Goal: Information Seeking & Learning: Learn about a topic

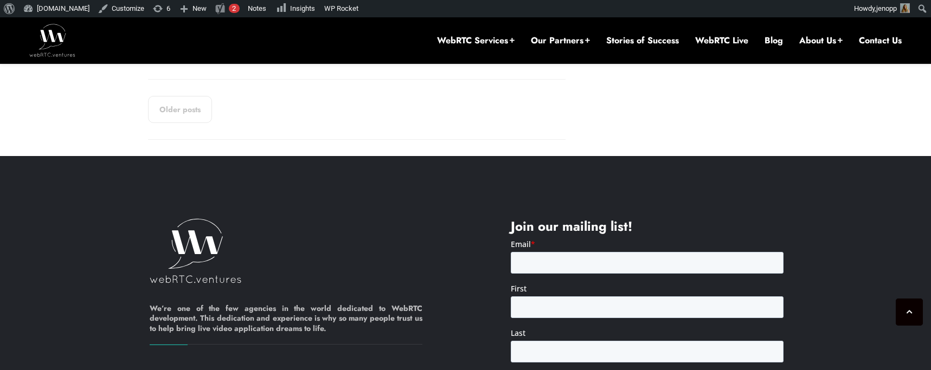
scroll to position [1983, 0]
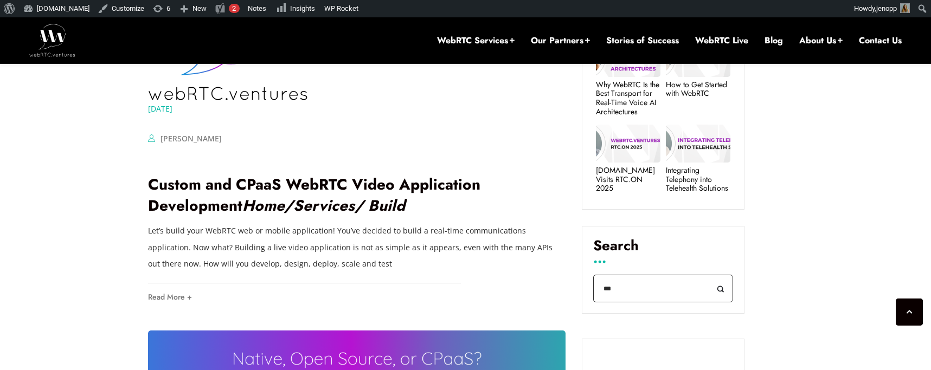
drag, startPoint x: 603, startPoint y: 290, endPoint x: 597, endPoint y: 289, distance: 6.0
click at [597, 289] on input "***" at bounding box center [663, 289] width 140 height 28
type input "******"
click at [708, 275] on button "Search" at bounding box center [720, 289] width 24 height 28
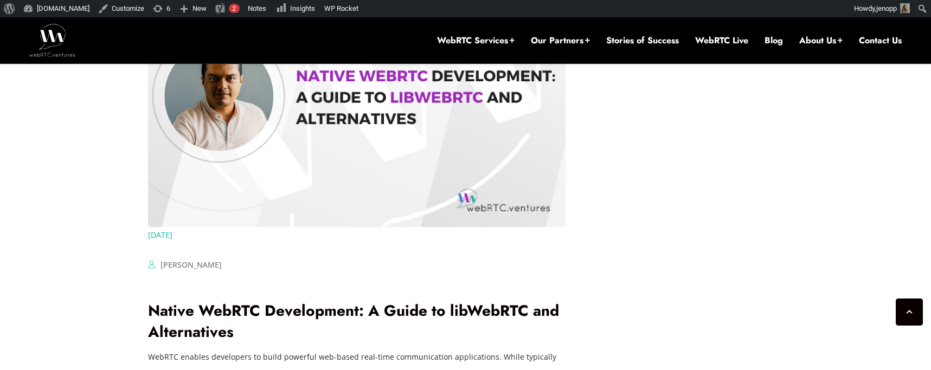
scroll to position [2181, 0]
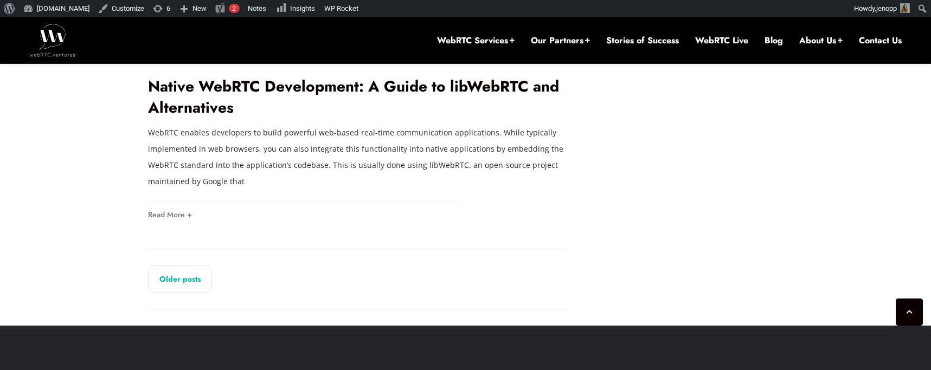
click at [159, 266] on link "Older posts" at bounding box center [180, 279] width 64 height 27
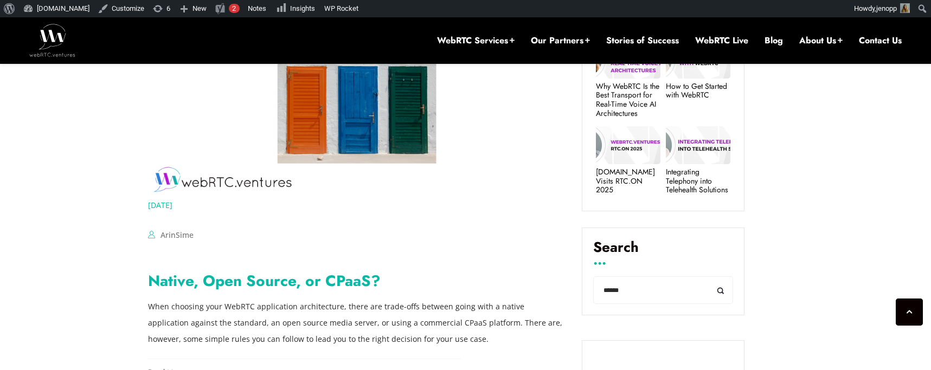
scroll to position [469, 0]
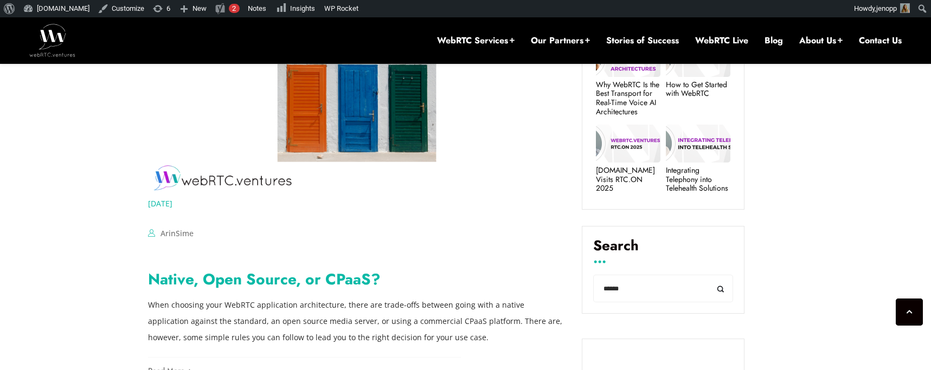
click at [317, 279] on link "Native, Open Source, or CPaaS?" at bounding box center [264, 279] width 233 height 22
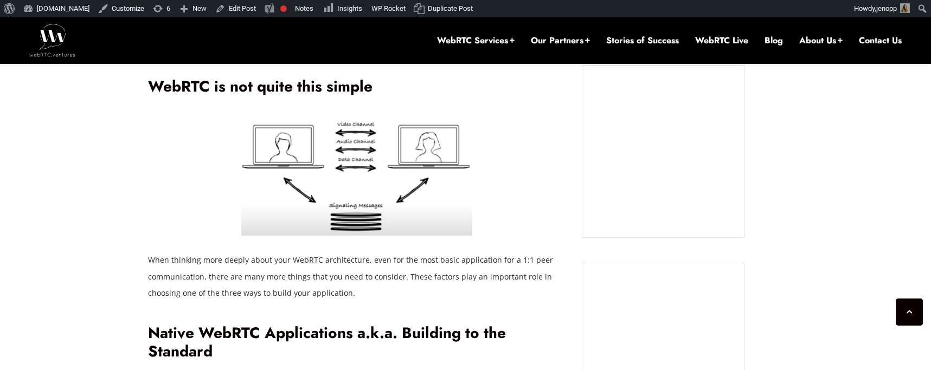
scroll to position [512, 0]
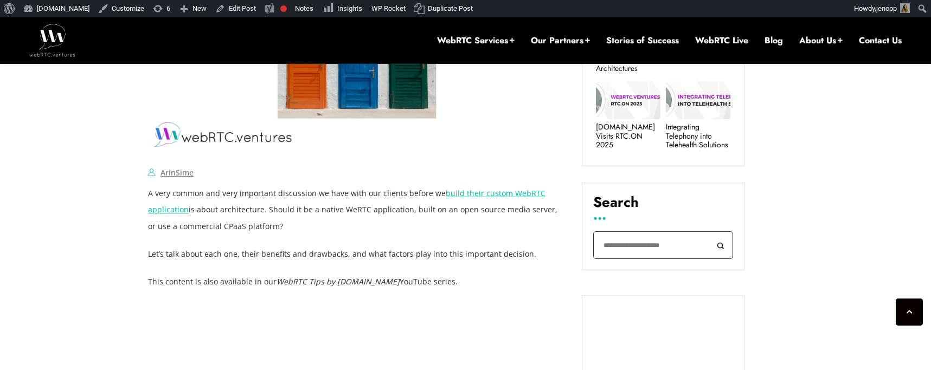
click at [639, 244] on input "Search" at bounding box center [663, 245] width 140 height 28
type input "**********"
click at [708, 231] on button "Search" at bounding box center [720, 245] width 24 height 28
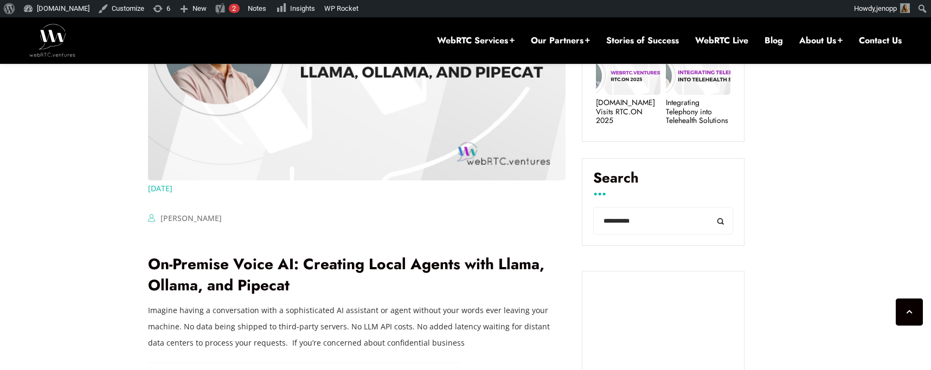
scroll to position [537, 0]
drag, startPoint x: 639, startPoint y: 221, endPoint x: 595, endPoint y: 221, distance: 44.4
click at [595, 221] on input "**********" at bounding box center [663, 220] width 140 height 28
type input "**********"
click at [708, 206] on button "Search" at bounding box center [720, 220] width 24 height 28
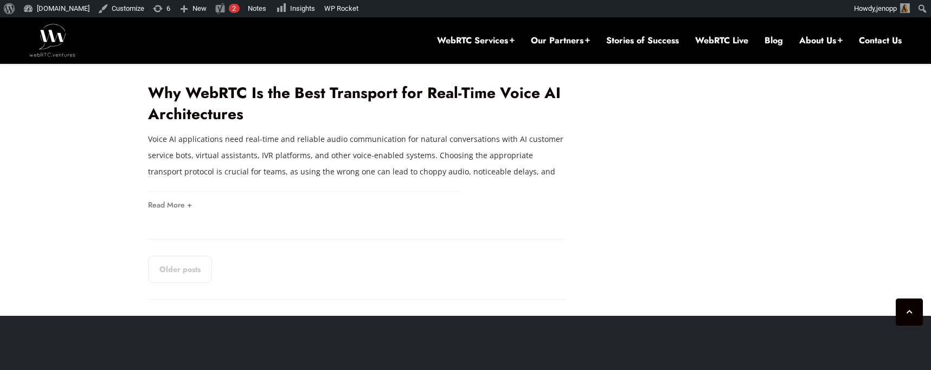
scroll to position [2024, 0]
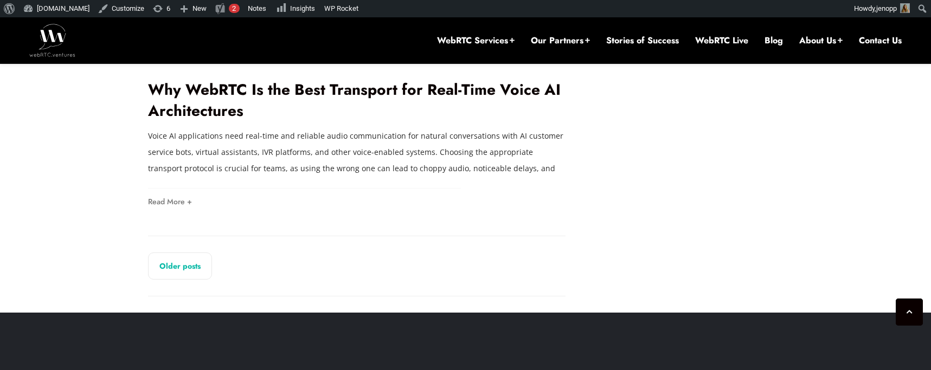
click at [173, 254] on link "Older posts" at bounding box center [180, 266] width 64 height 27
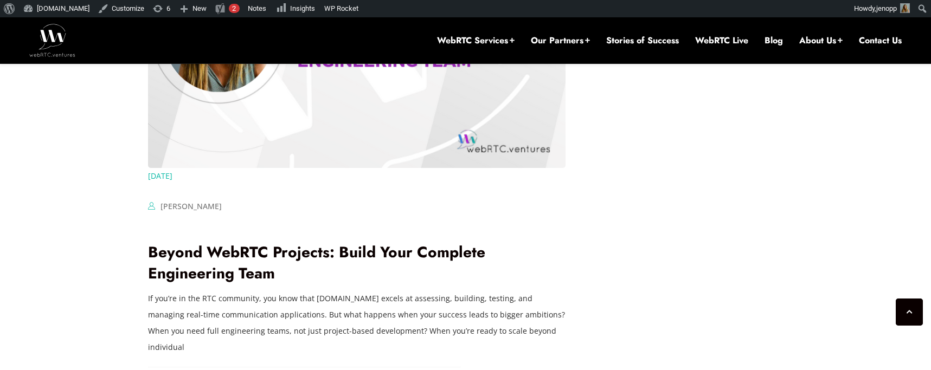
scroll to position [2012, 0]
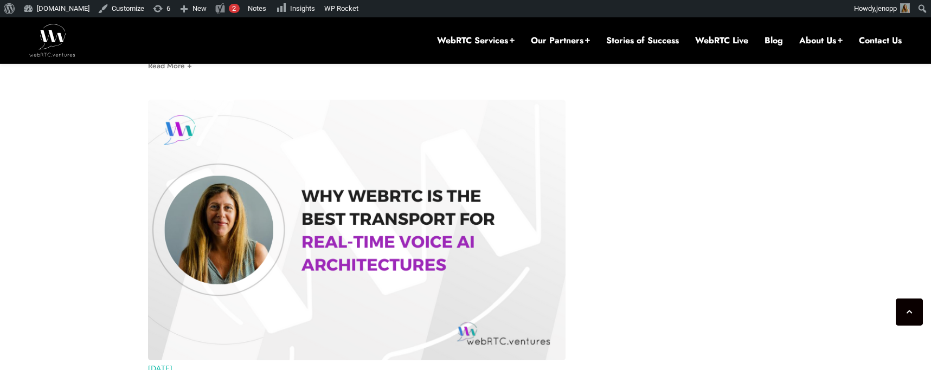
scroll to position [1788, 0]
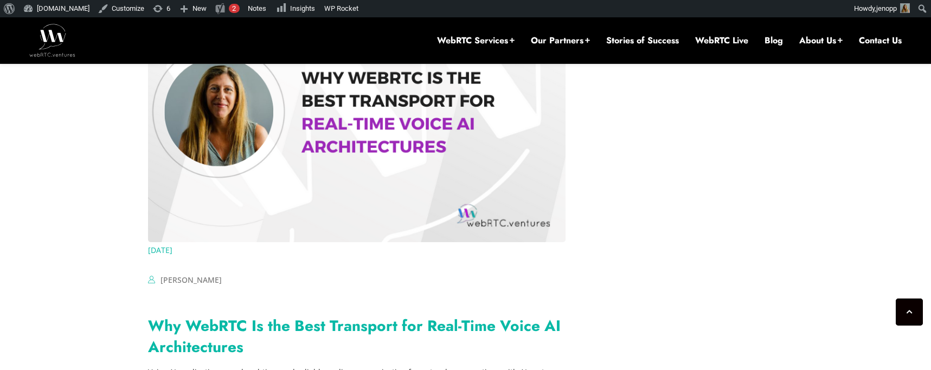
click at [227, 315] on link "Why WebRTC Is the Best Transport for Real-Time Voice AI Architectures" at bounding box center [354, 336] width 412 height 43
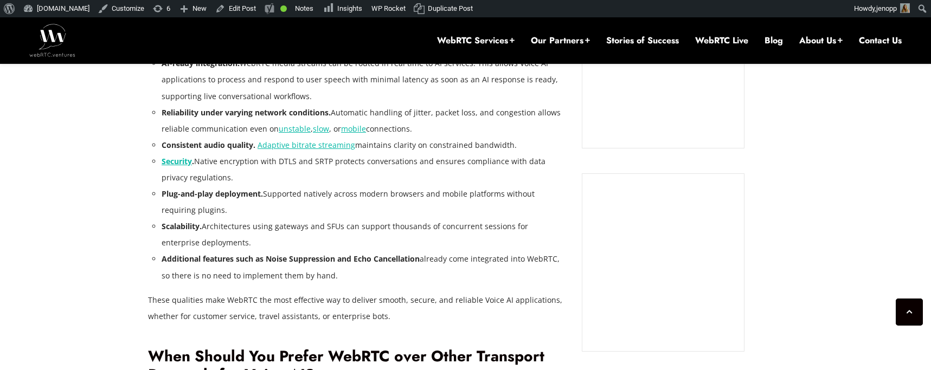
scroll to position [1137, 0]
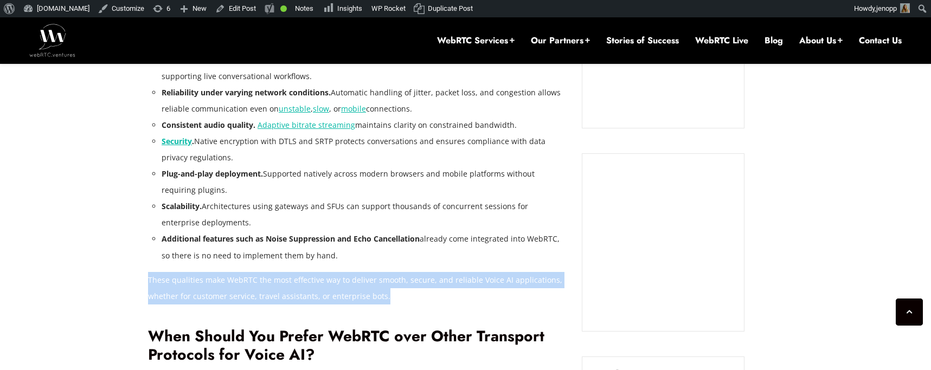
drag, startPoint x: 342, startPoint y: 296, endPoint x: 150, endPoint y: 286, distance: 192.7
click at [150, 286] on p "These qualities make WebRTC the most effective way to deliver smooth, secure, a…" at bounding box center [356, 288] width 417 height 33
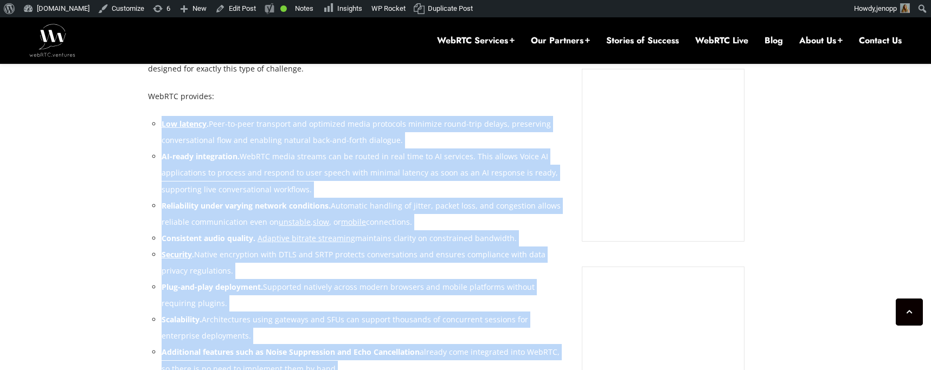
scroll to position [976, 0]
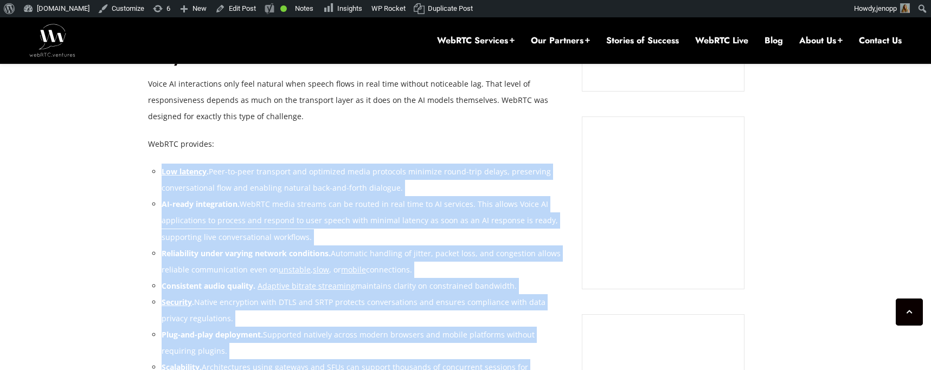
drag, startPoint x: 296, startPoint y: 220, endPoint x: 166, endPoint y: 164, distance: 141.5
click at [166, 164] on ul "Low latency . Peer-to-peer transport and optimized media protocols minimize rou…" at bounding box center [364, 294] width 404 height 261
copy ul "Low latency . Peer-to-peer transport and optimized media protocols minimize rou…"
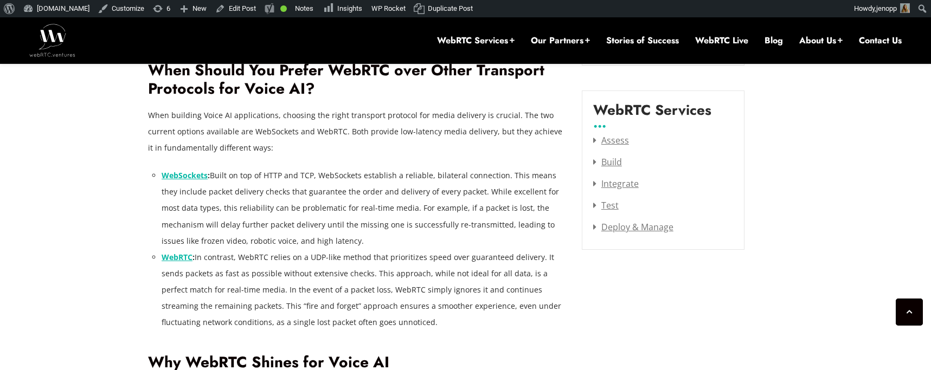
scroll to position [1356, 0]
